Goal: Information Seeking & Learning: Learn about a topic

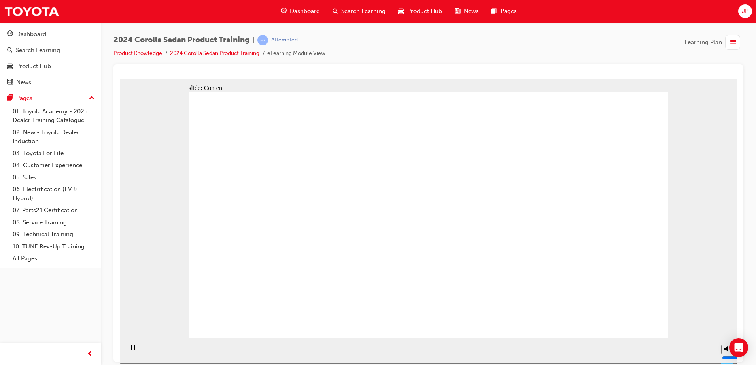
drag, startPoint x: 618, startPoint y: 170, endPoint x: 607, endPoint y: 175, distance: 12.3
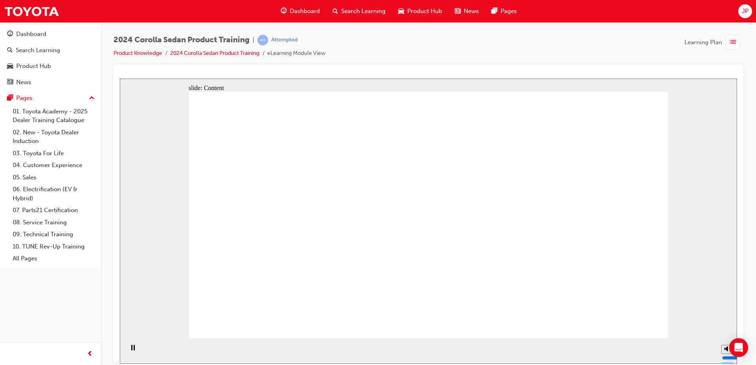
drag, startPoint x: 606, startPoint y: 315, endPoint x: 621, endPoint y: 328, distance: 19.9
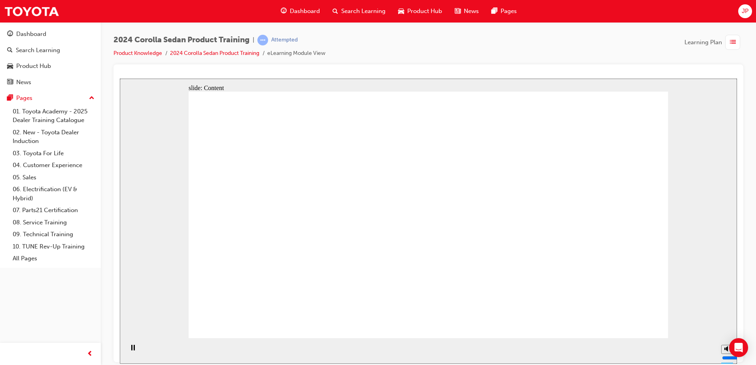
drag, startPoint x: 257, startPoint y: 208, endPoint x: 254, endPoint y: 218, distance: 10.2
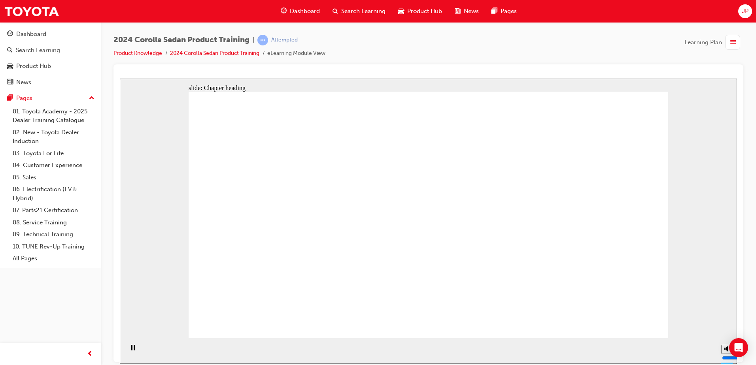
drag, startPoint x: 310, startPoint y: 209, endPoint x: 328, endPoint y: 208, distance: 17.8
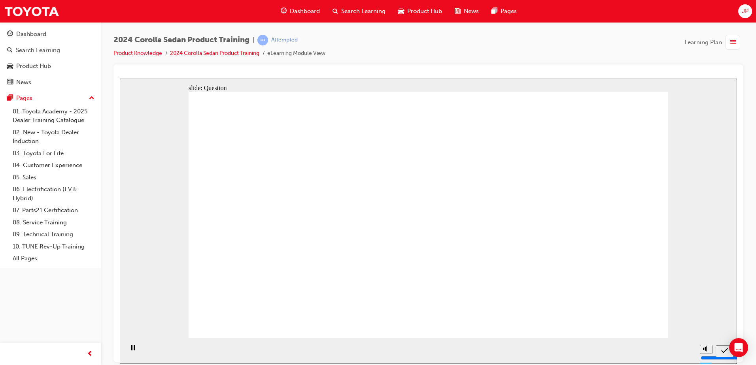
radio input "true"
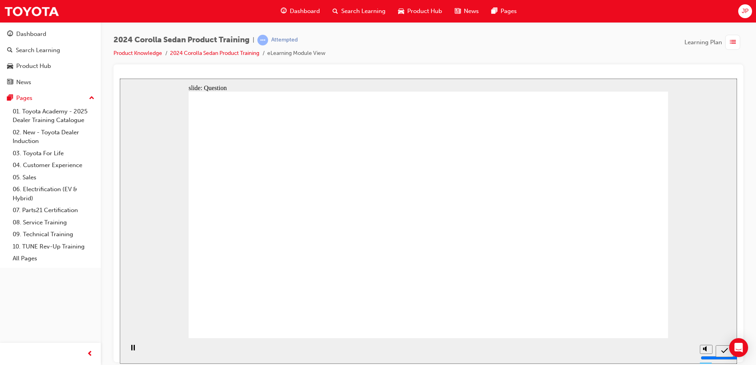
radio input "true"
drag, startPoint x: 433, startPoint y: 272, endPoint x: 432, endPoint y: 268, distance: 4.8
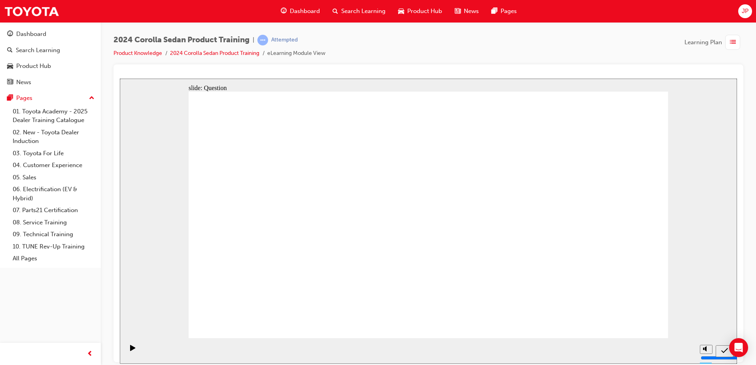
radio input "true"
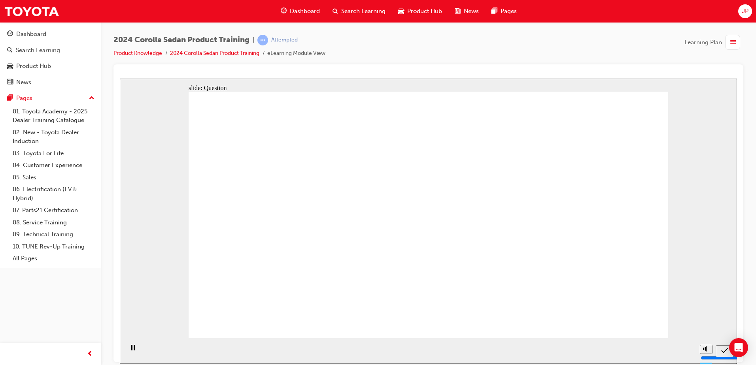
drag, startPoint x: 473, startPoint y: 204, endPoint x: 308, endPoint y: 282, distance: 183.1
drag, startPoint x: 561, startPoint y: 195, endPoint x: 401, endPoint y: 263, distance: 173.9
drag, startPoint x: 403, startPoint y: 198, endPoint x: 477, endPoint y: 288, distance: 116.3
drag, startPoint x: 317, startPoint y: 204, endPoint x: 578, endPoint y: 267, distance: 268.7
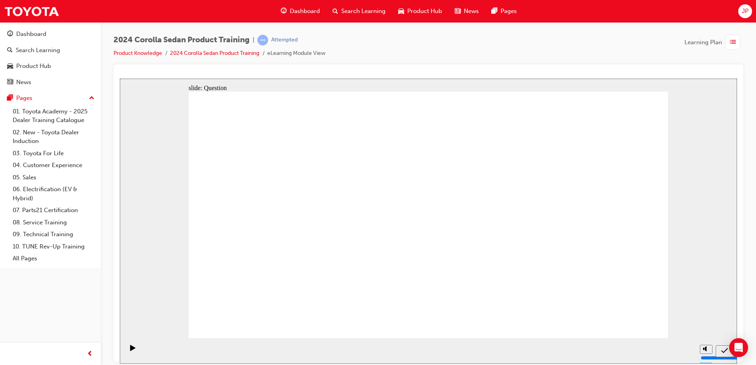
click at [421, 12] on span "Product Hub" at bounding box center [424, 11] width 35 height 9
